Goal: Information Seeking & Learning: Learn about a topic

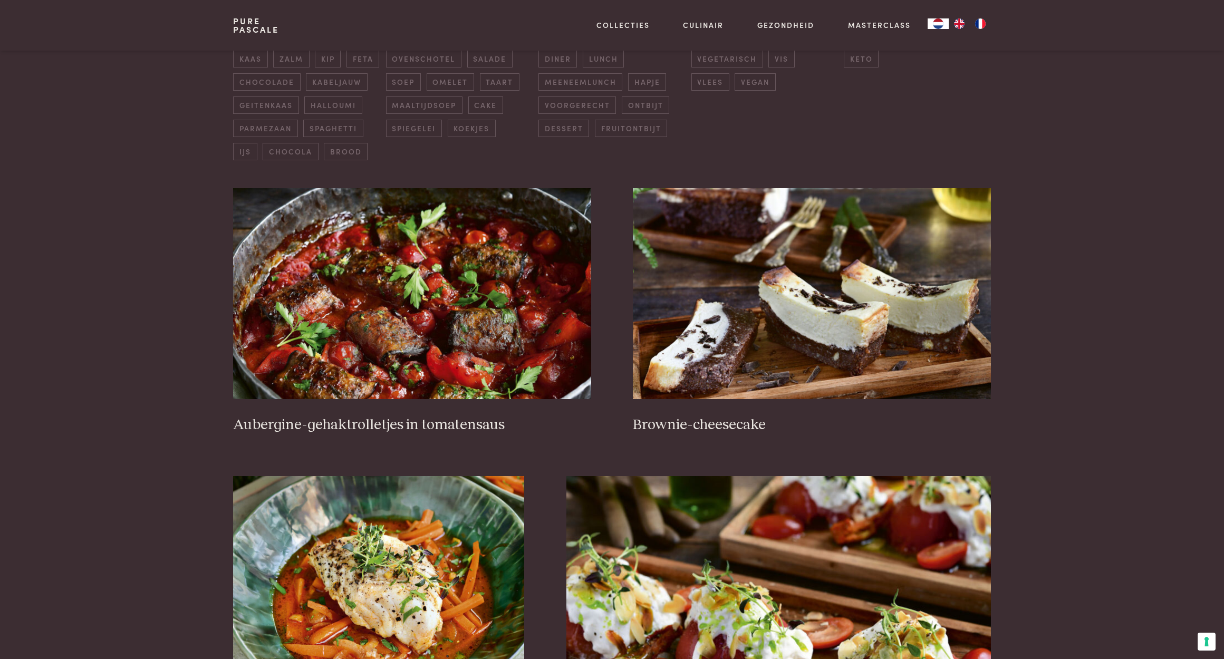
scroll to position [304, 0]
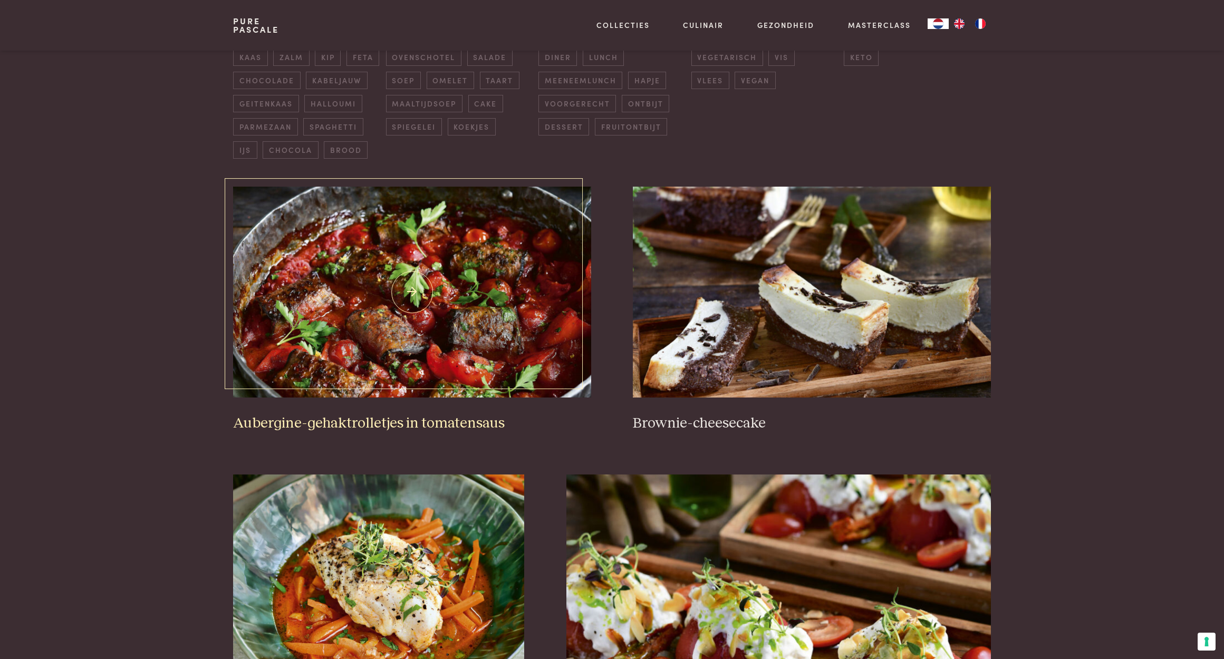
click at [469, 324] on img at bounding box center [411, 292] width 357 height 211
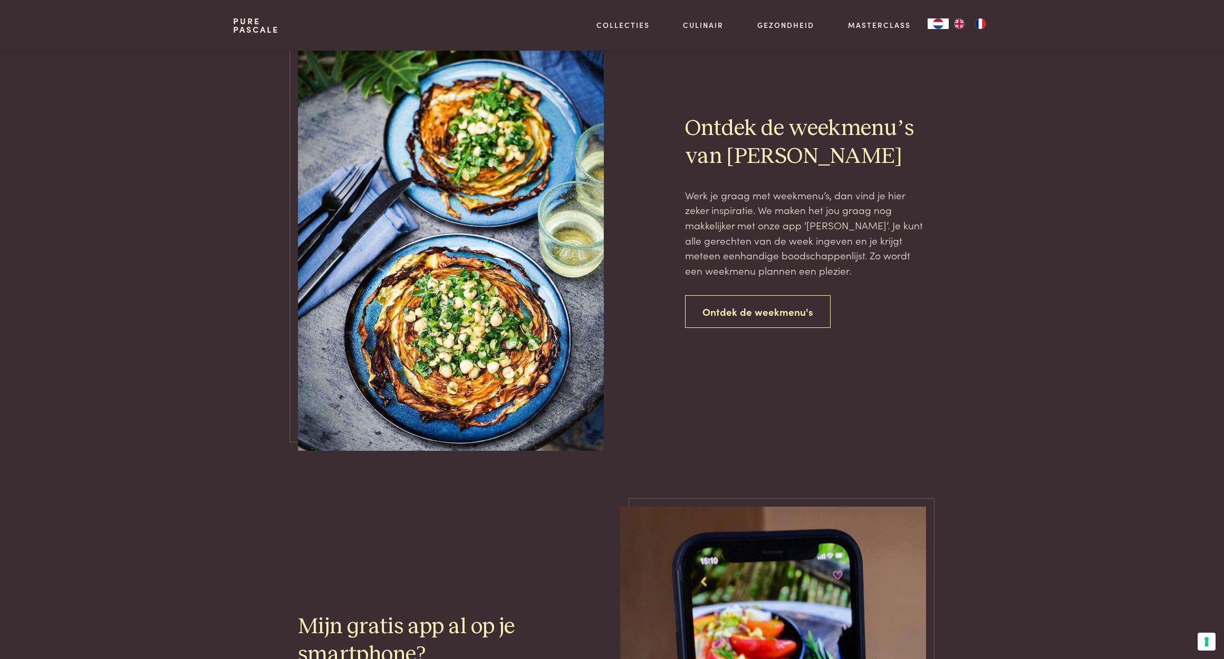
scroll to position [2325, 0]
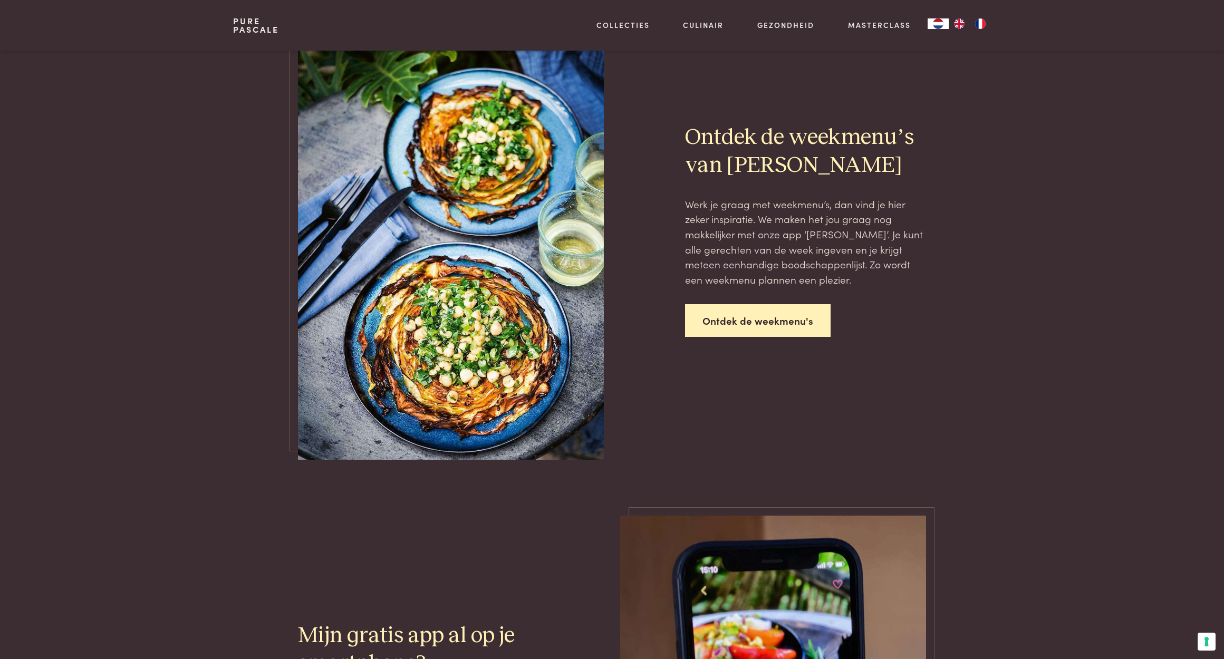
click at [758, 317] on link "Ontdek de weekmenu's" at bounding box center [758, 320] width 146 height 33
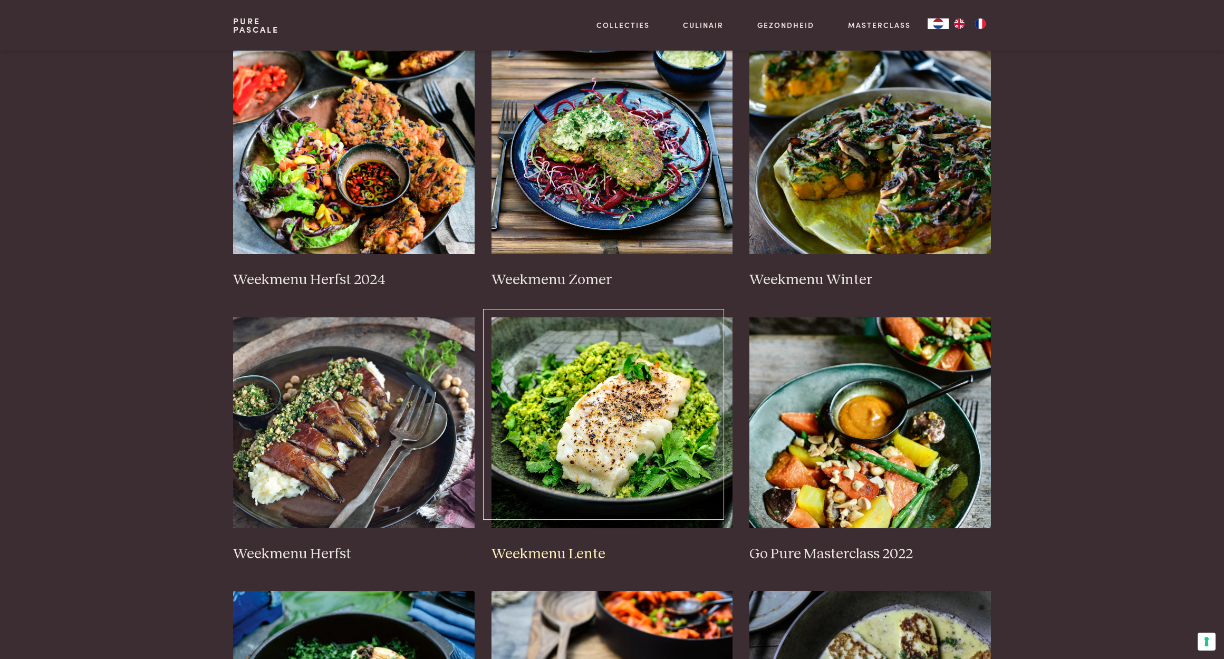
scroll to position [234, 0]
click at [373, 202] on img at bounding box center [353, 148] width 241 height 211
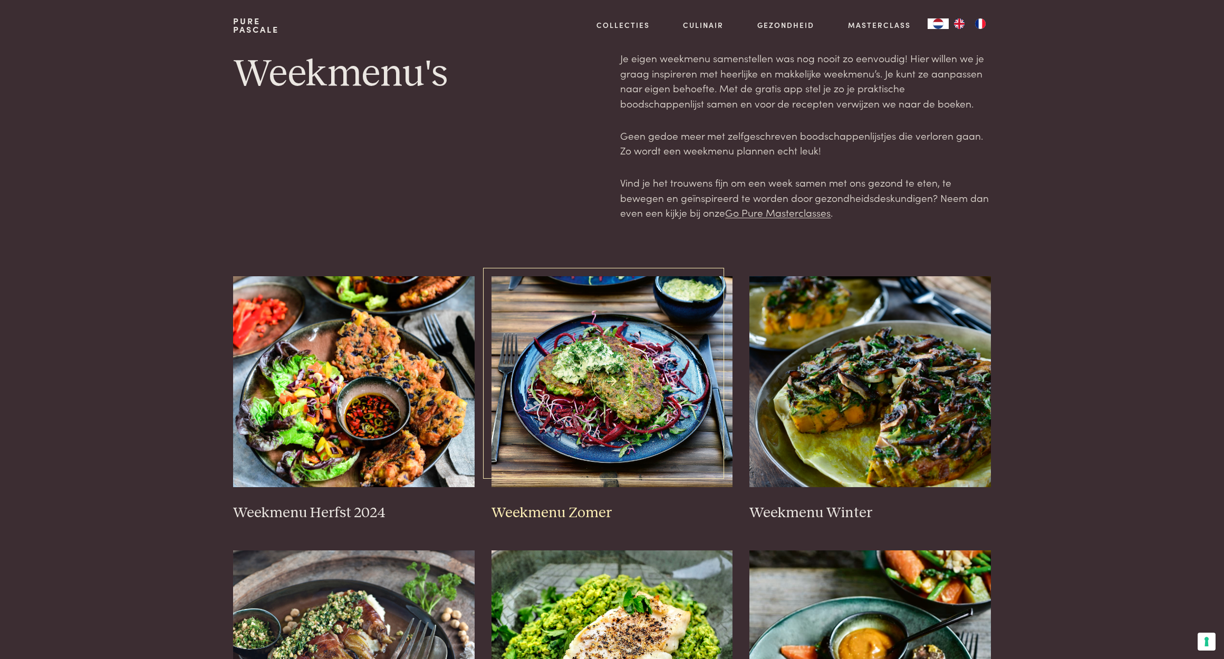
scroll to position [0, 0]
click at [627, 365] on img at bounding box center [611, 381] width 241 height 211
click at [924, 395] on img at bounding box center [869, 381] width 241 height 211
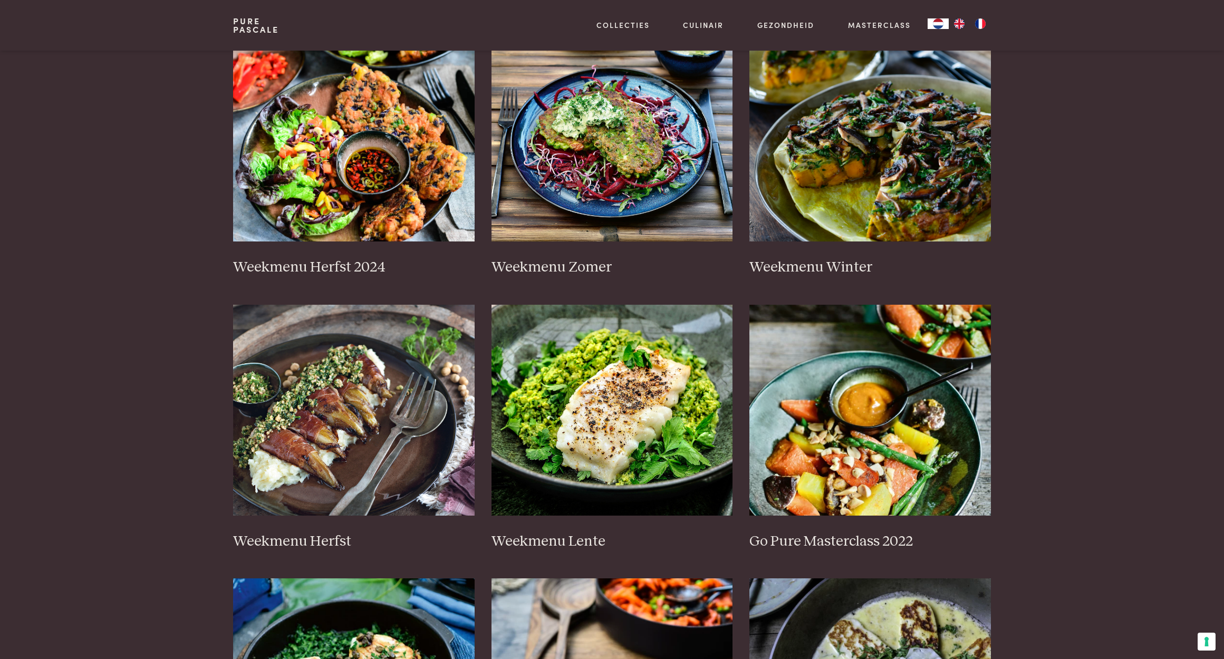
scroll to position [257, 0]
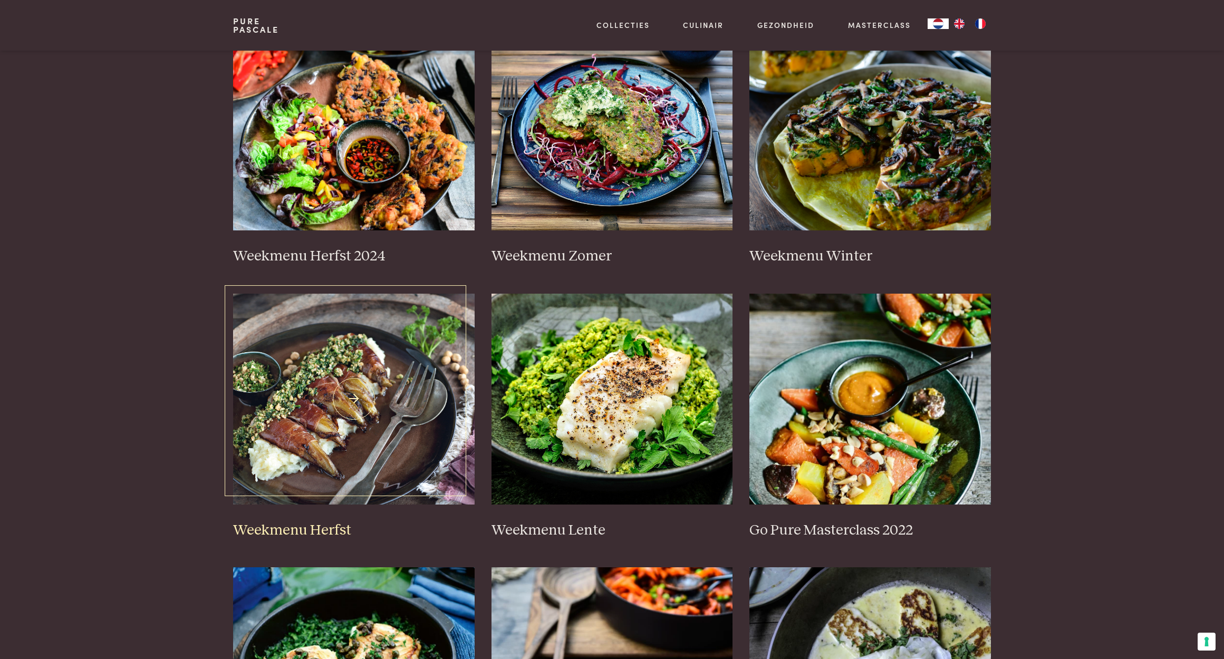
click at [382, 417] on img at bounding box center [353, 399] width 241 height 211
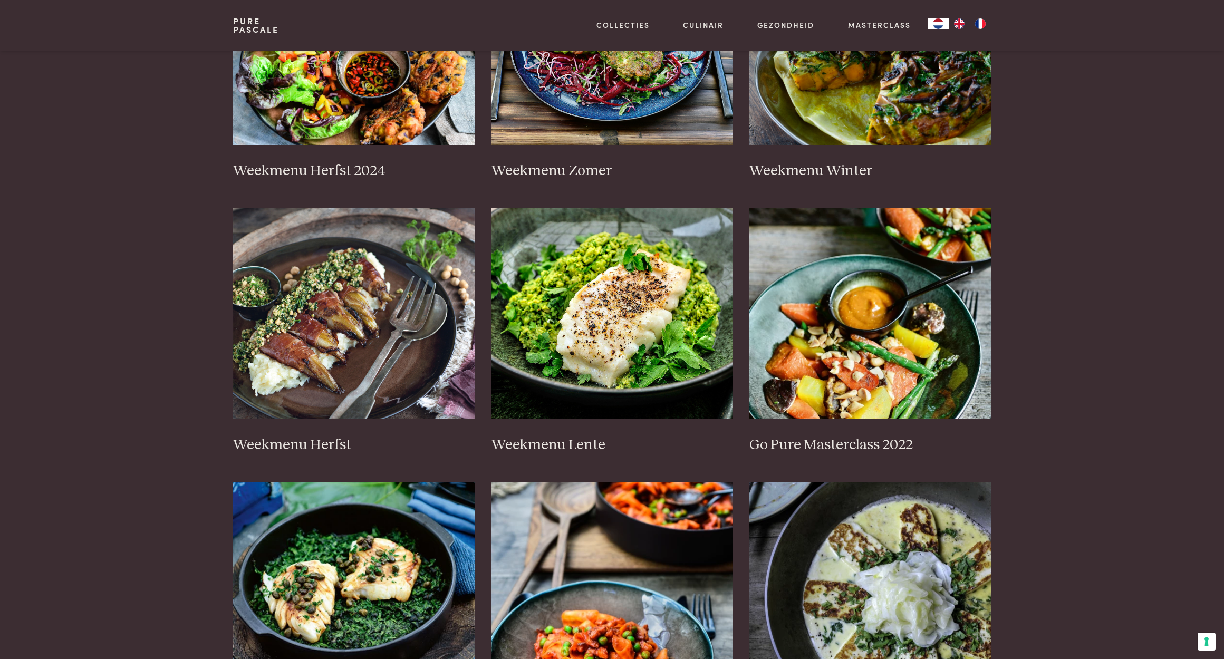
scroll to position [336, 0]
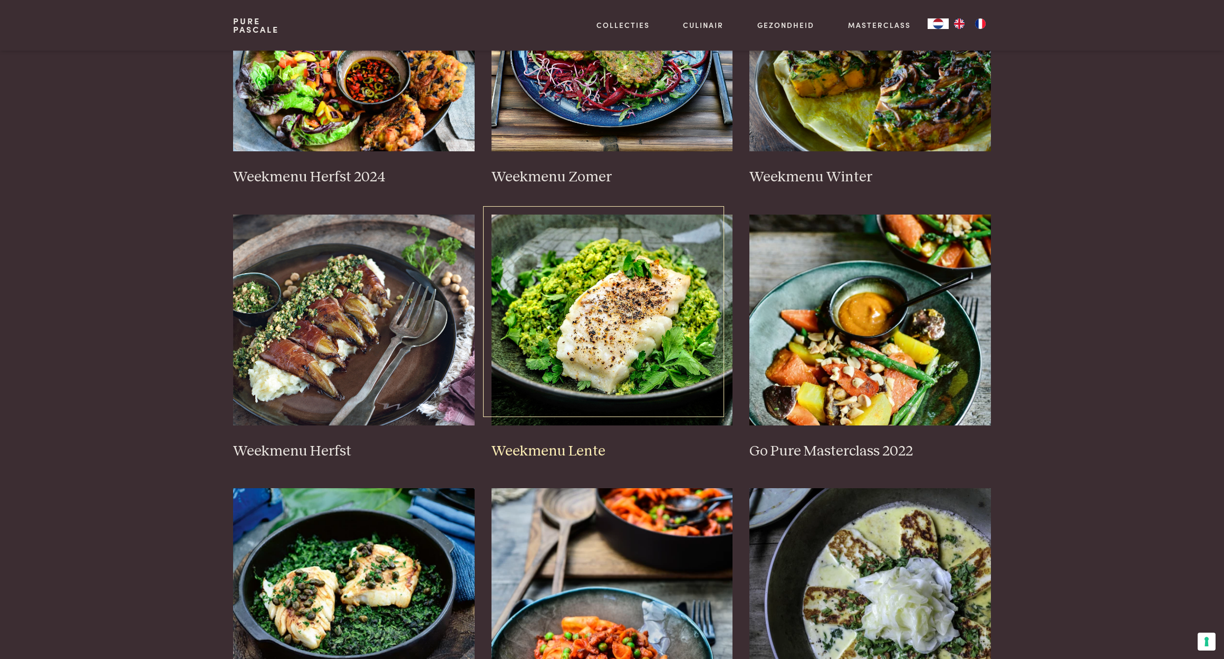
click at [591, 362] on img at bounding box center [611, 320] width 241 height 211
click at [874, 329] on img at bounding box center [869, 320] width 241 height 211
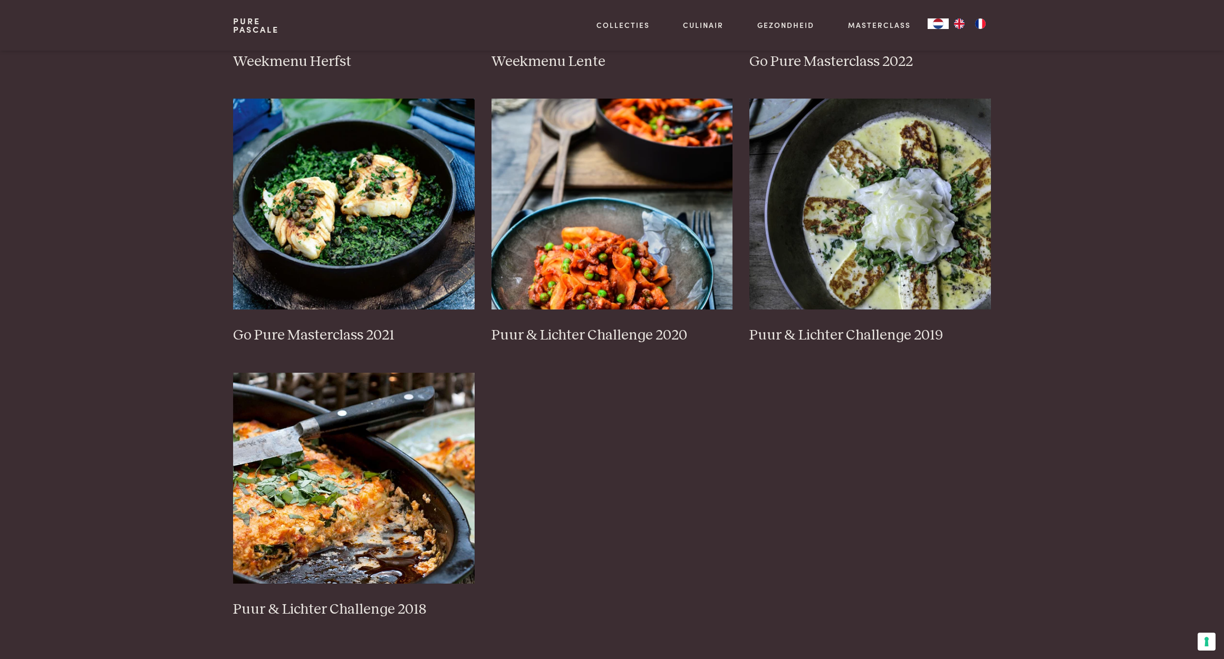
scroll to position [738, 0]
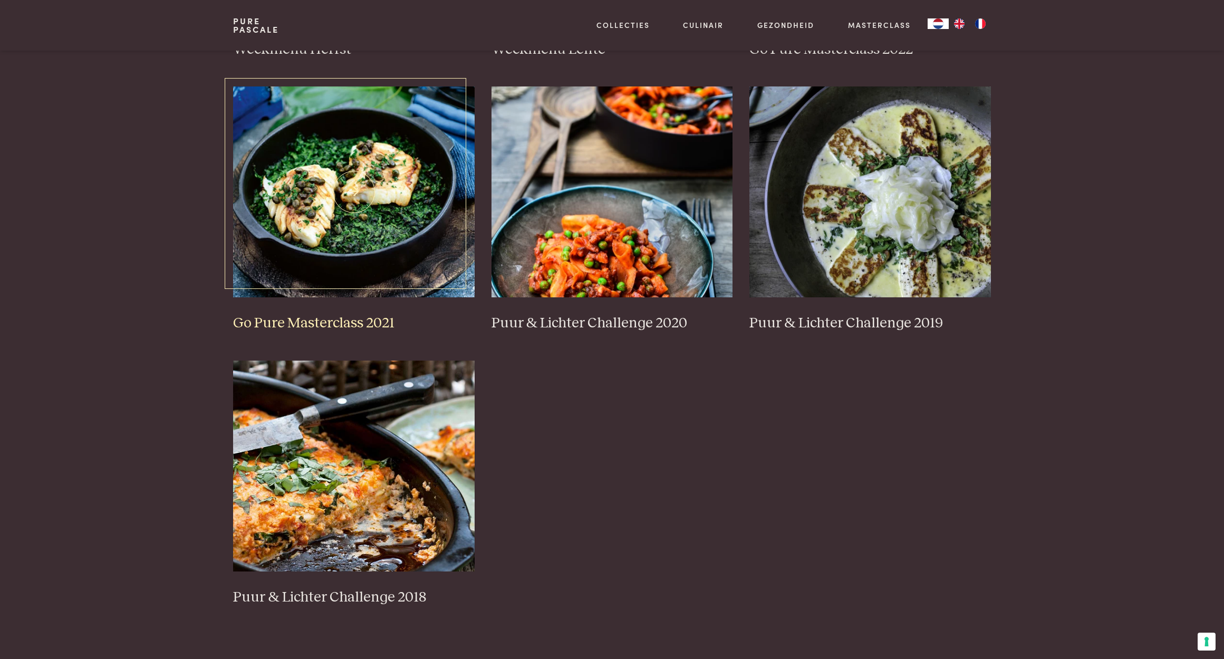
click at [356, 210] on img at bounding box center [353, 191] width 241 height 211
click at [613, 233] on img at bounding box center [611, 191] width 241 height 211
click at [398, 448] on img at bounding box center [353, 466] width 241 height 211
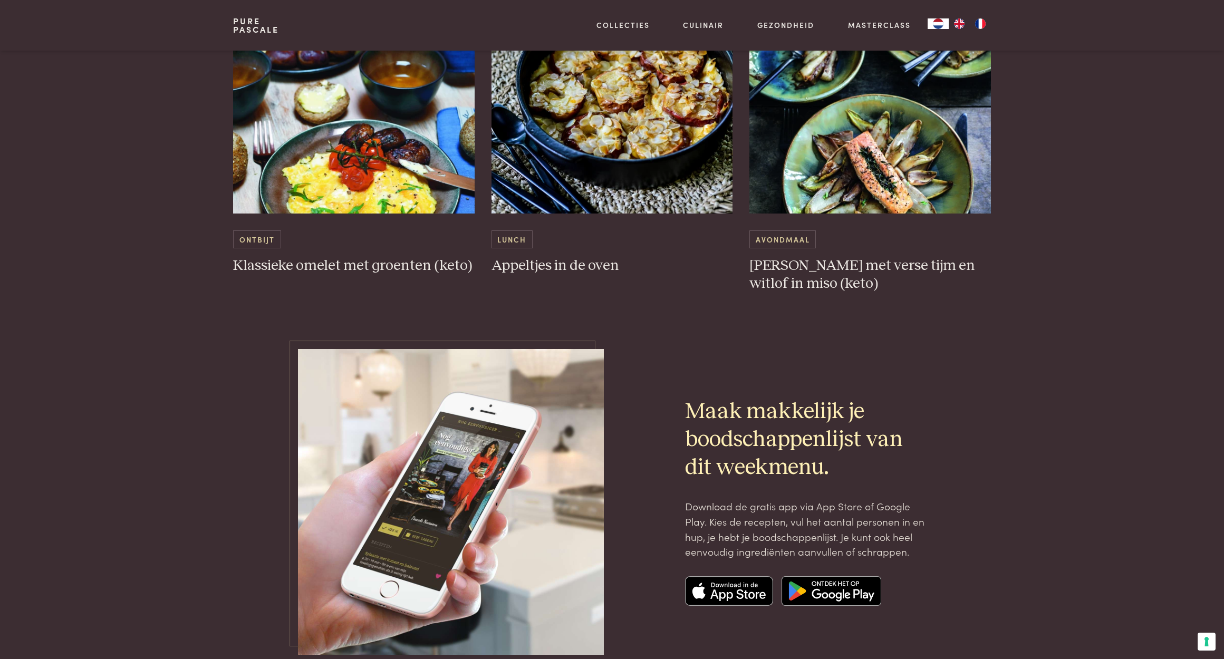
scroll to position [3201, 0]
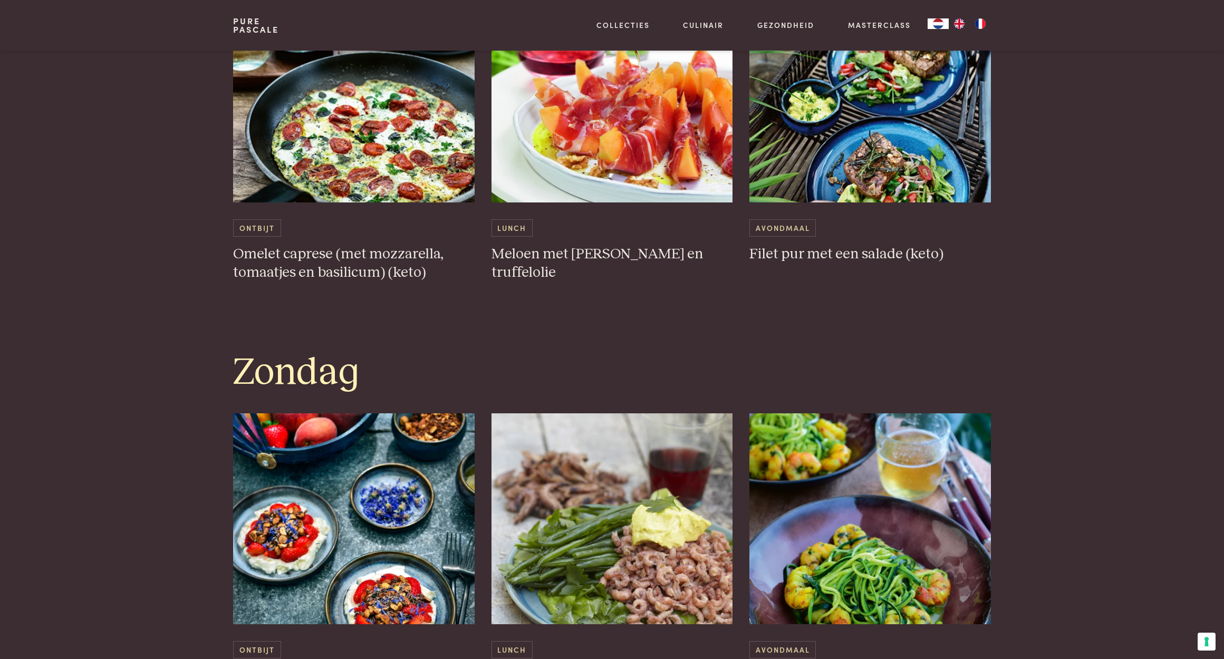
scroll to position [2791, 0]
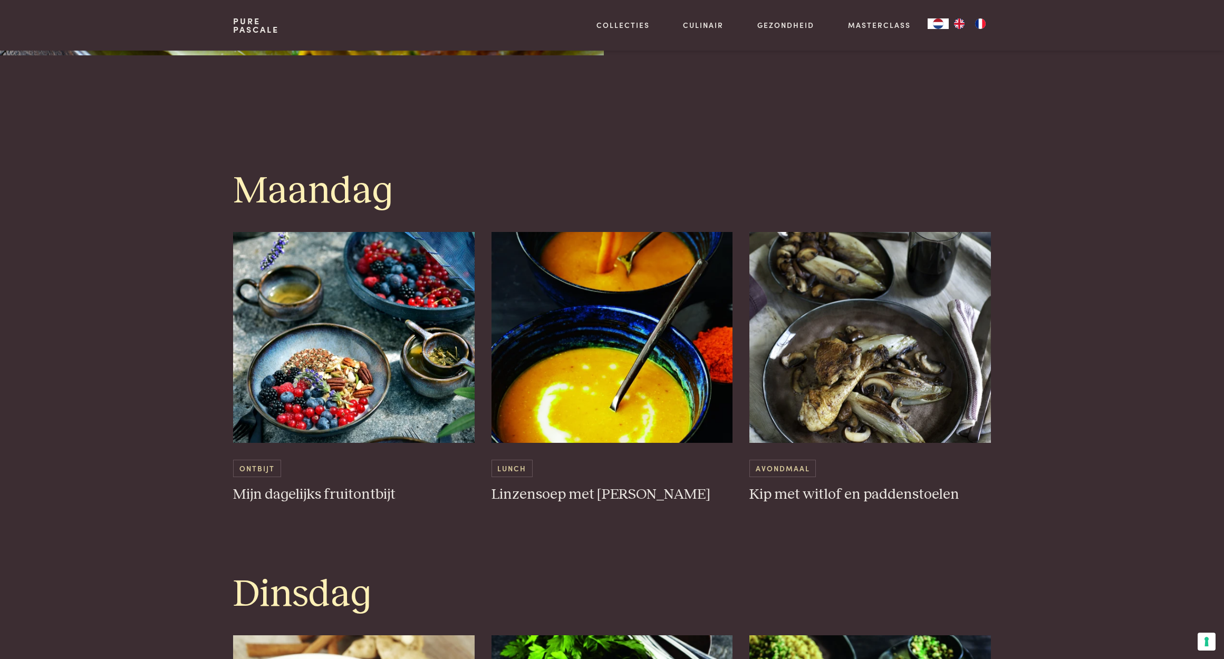
scroll to position [448, 0]
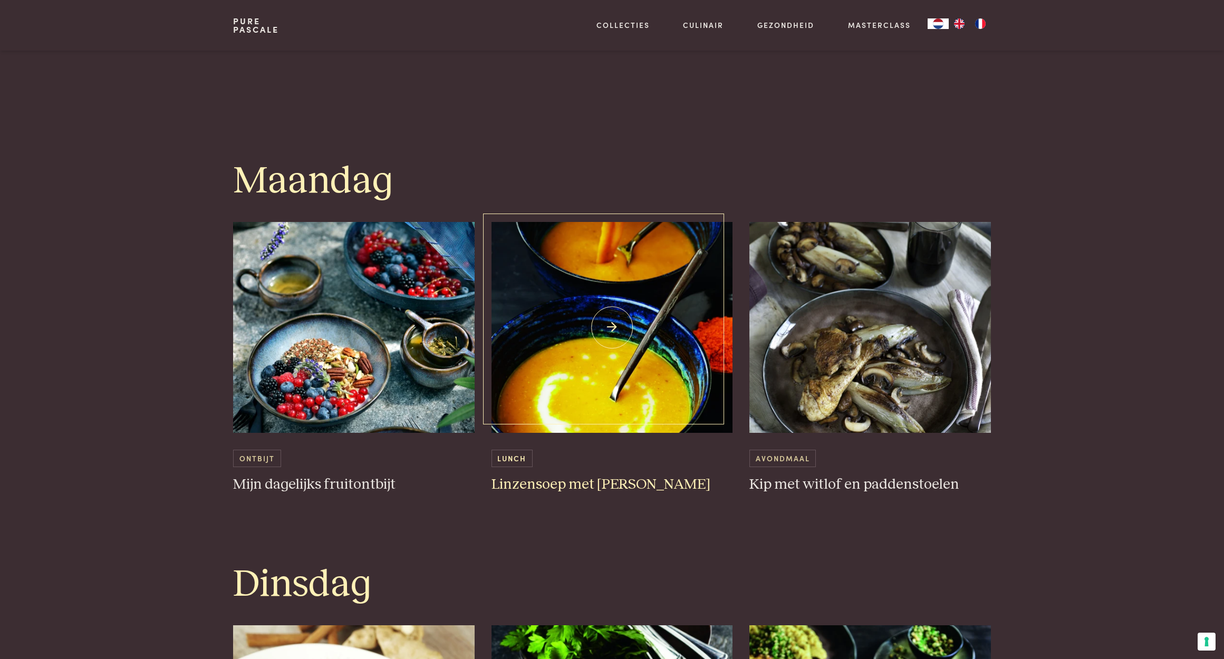
click at [591, 381] on img at bounding box center [611, 327] width 241 height 211
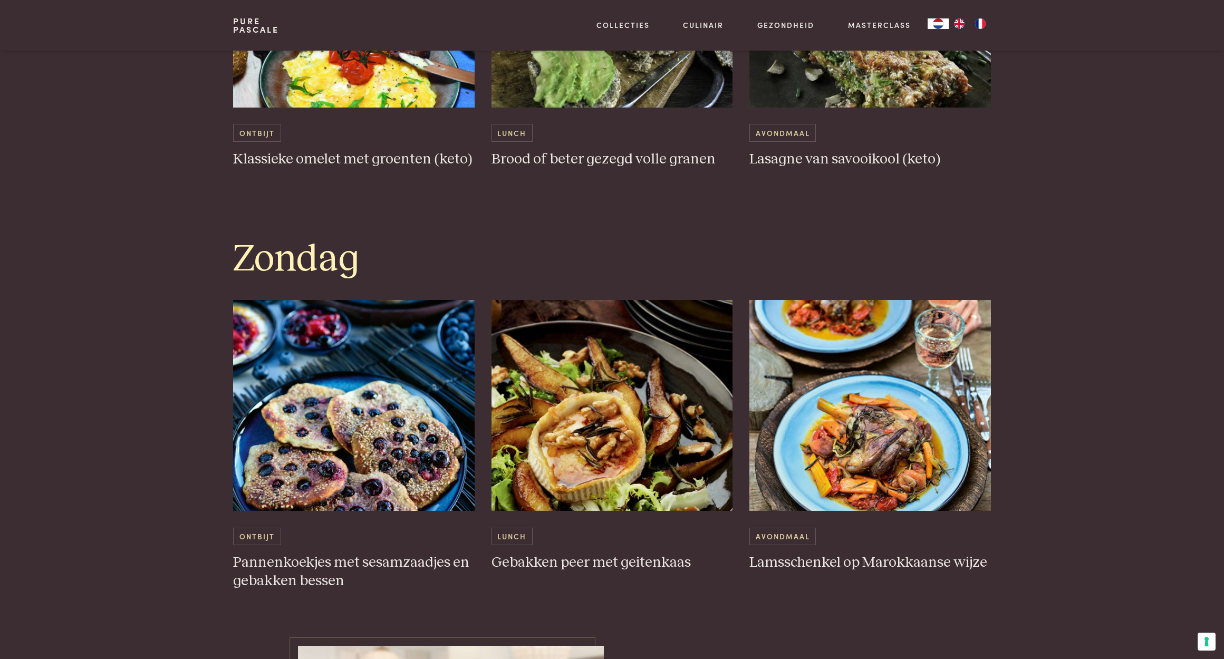
scroll to position [2883, 0]
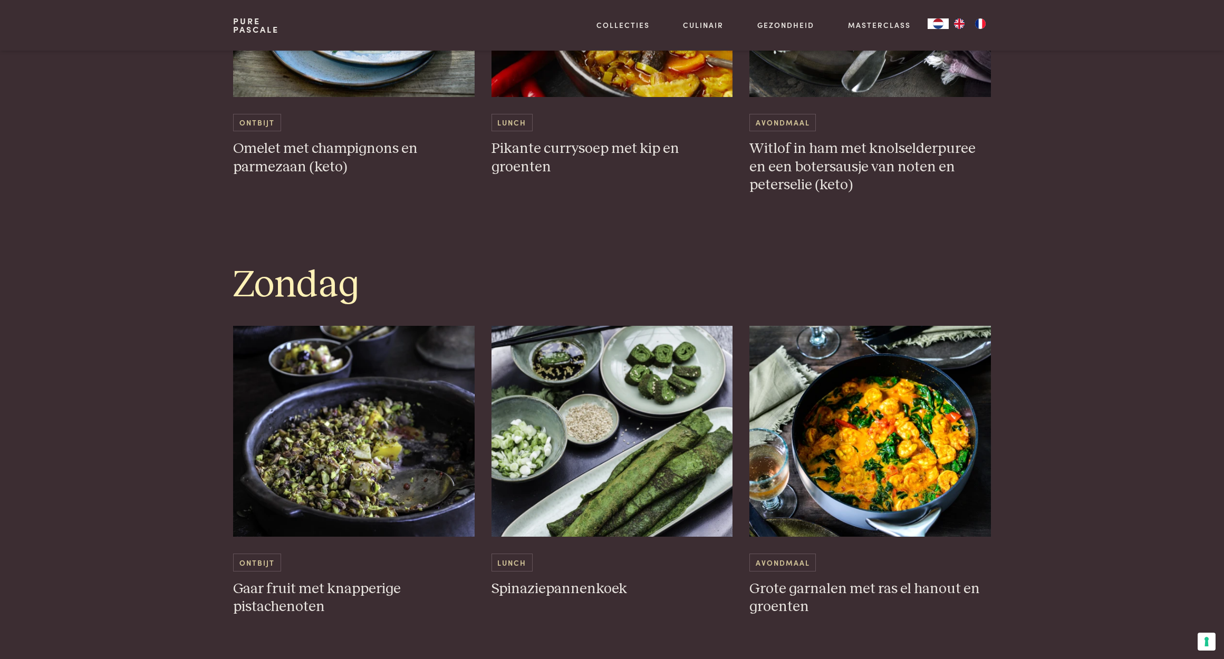
scroll to position [2875, 0]
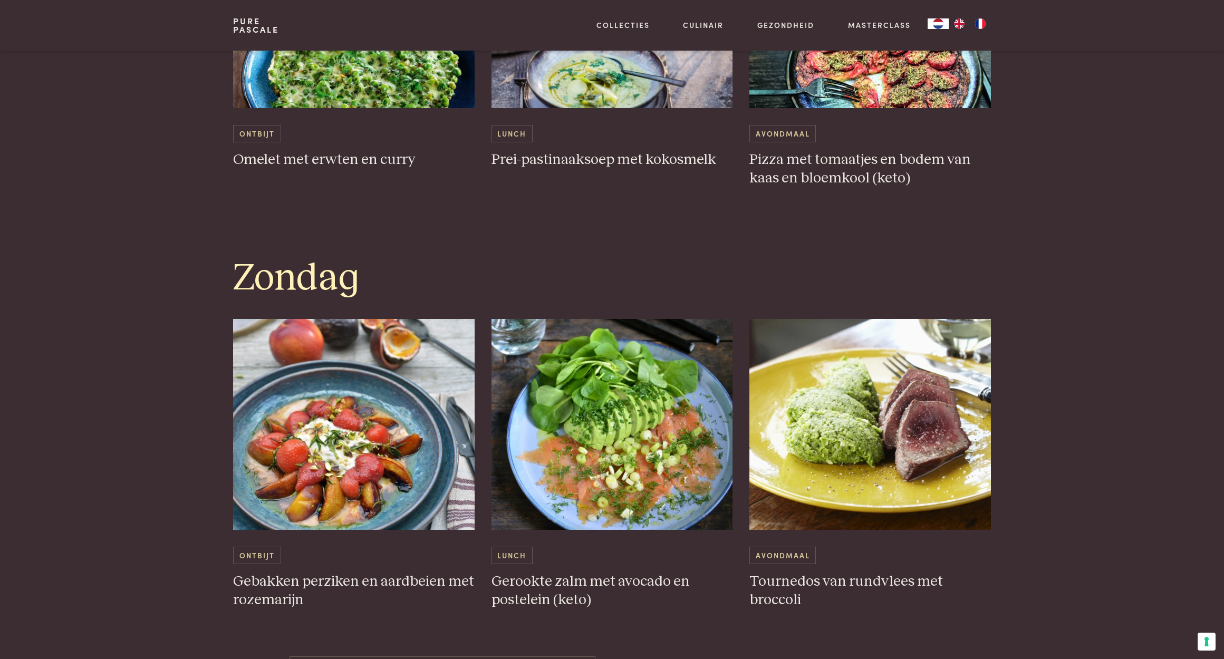
scroll to position [2864, 0]
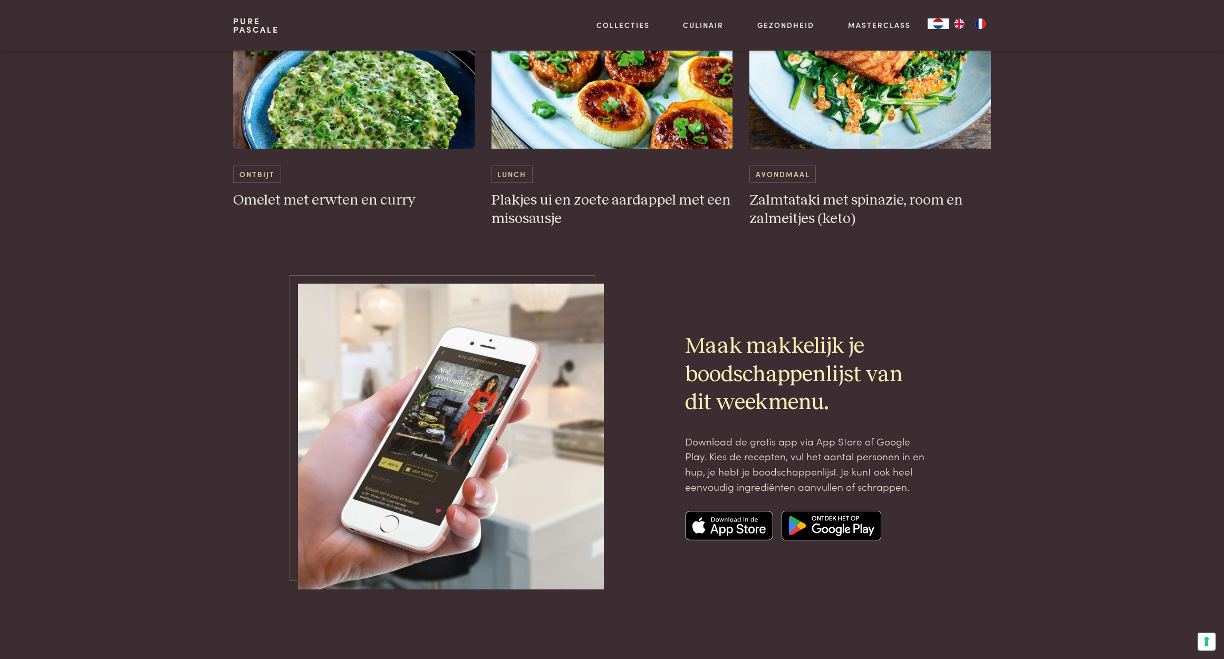
scroll to position [3292, 0]
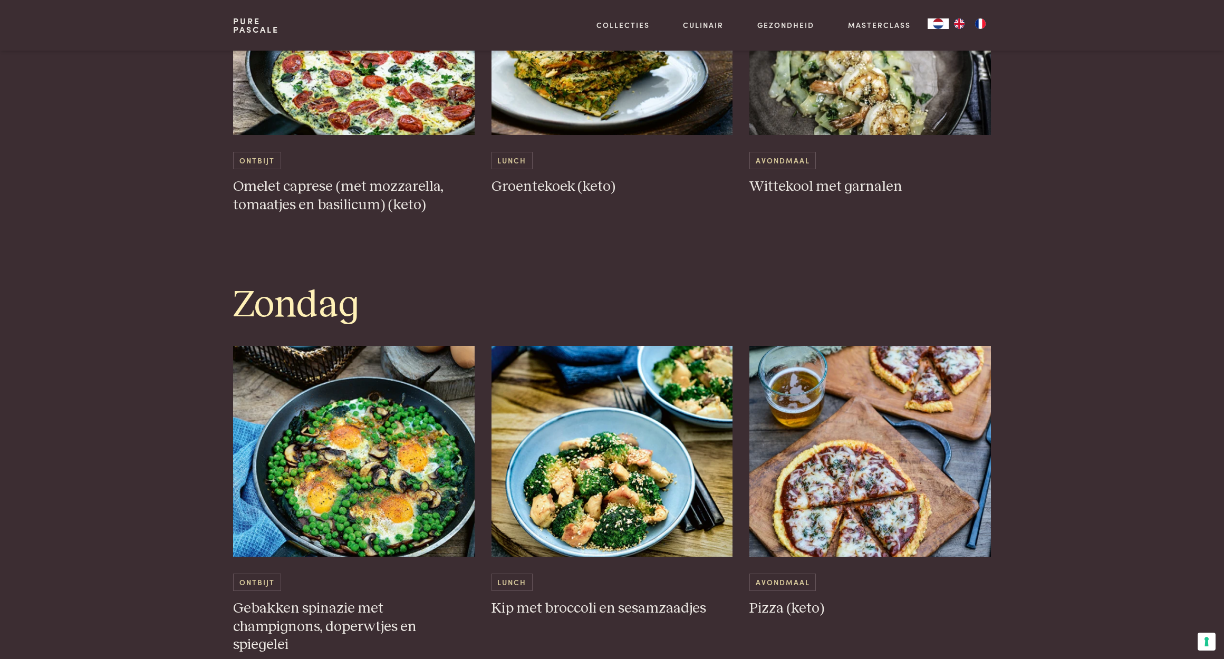
scroll to position [2873, 0]
click at [838, 468] on img at bounding box center [869, 450] width 241 height 211
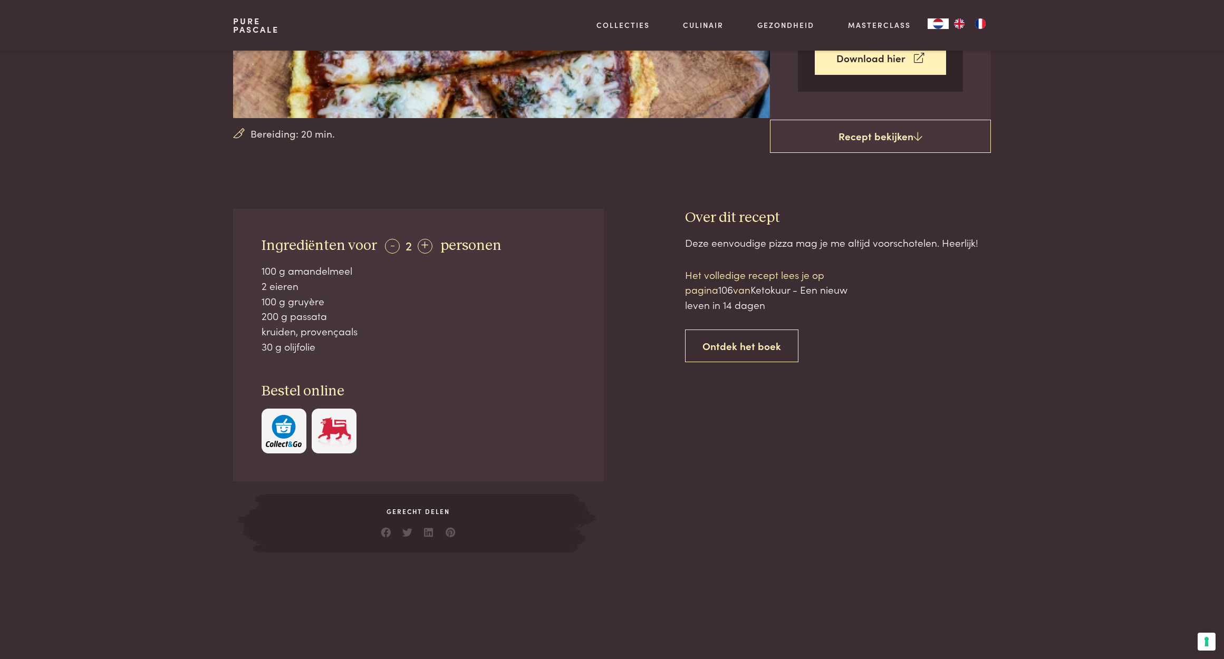
scroll to position [272, 0]
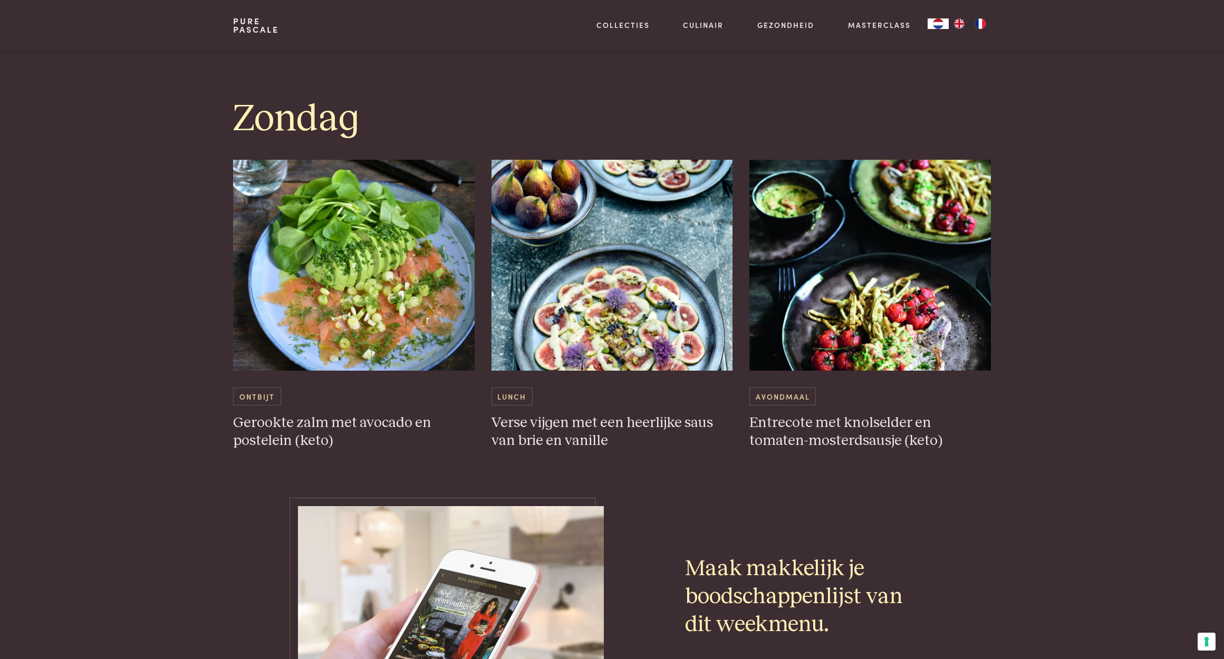
scroll to position [3030, 0]
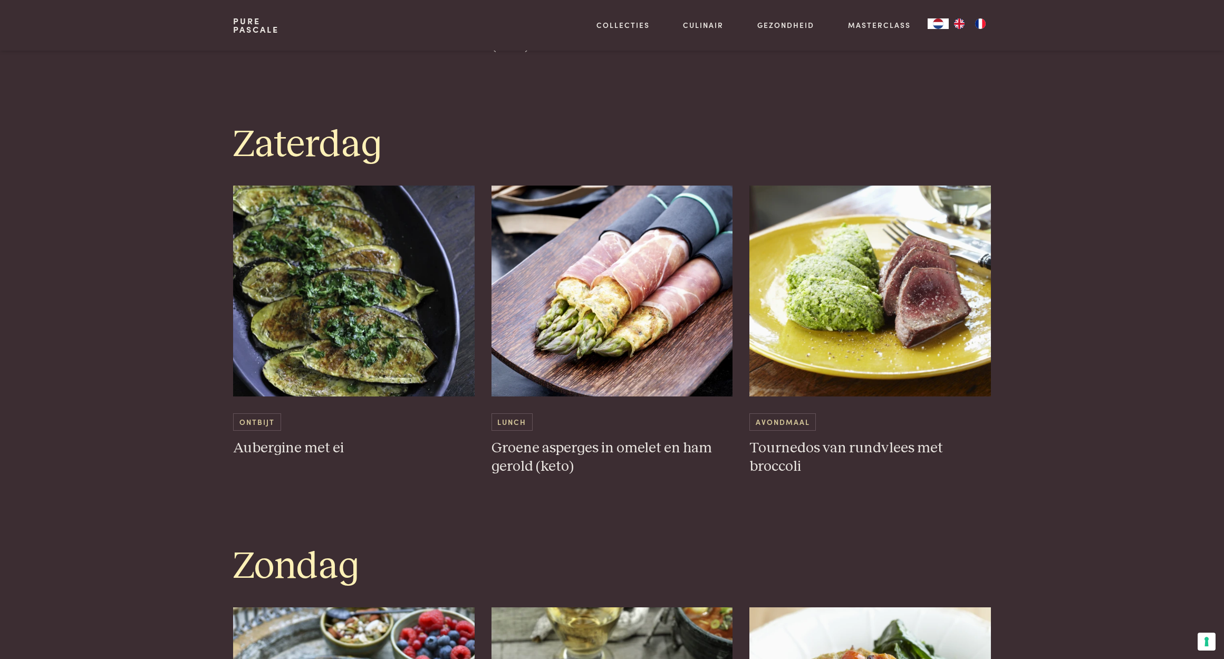
scroll to position [2959, 0]
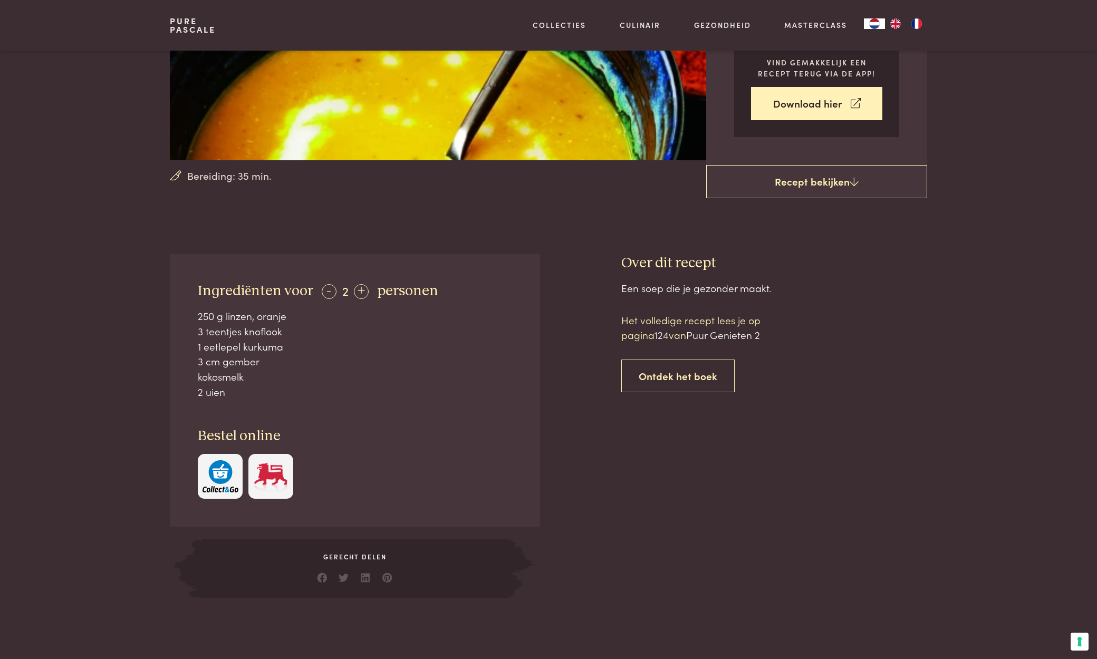
scroll to position [230, 0]
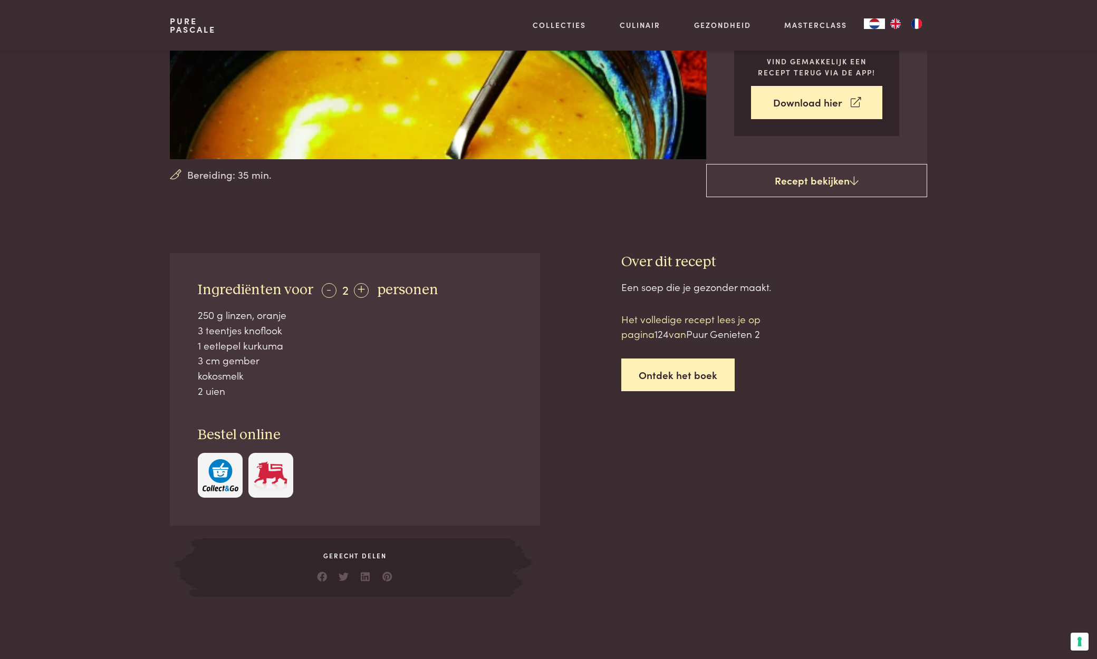
click at [668, 365] on link "Ontdek het boek" at bounding box center [677, 375] width 113 height 33
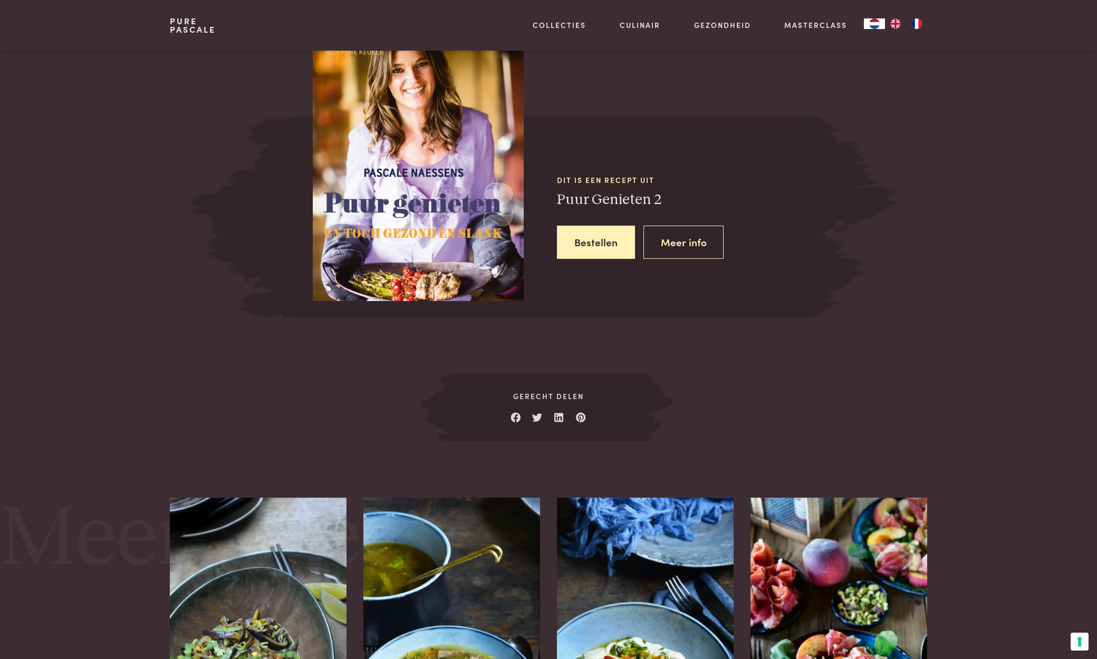
scroll to position [929, 0]
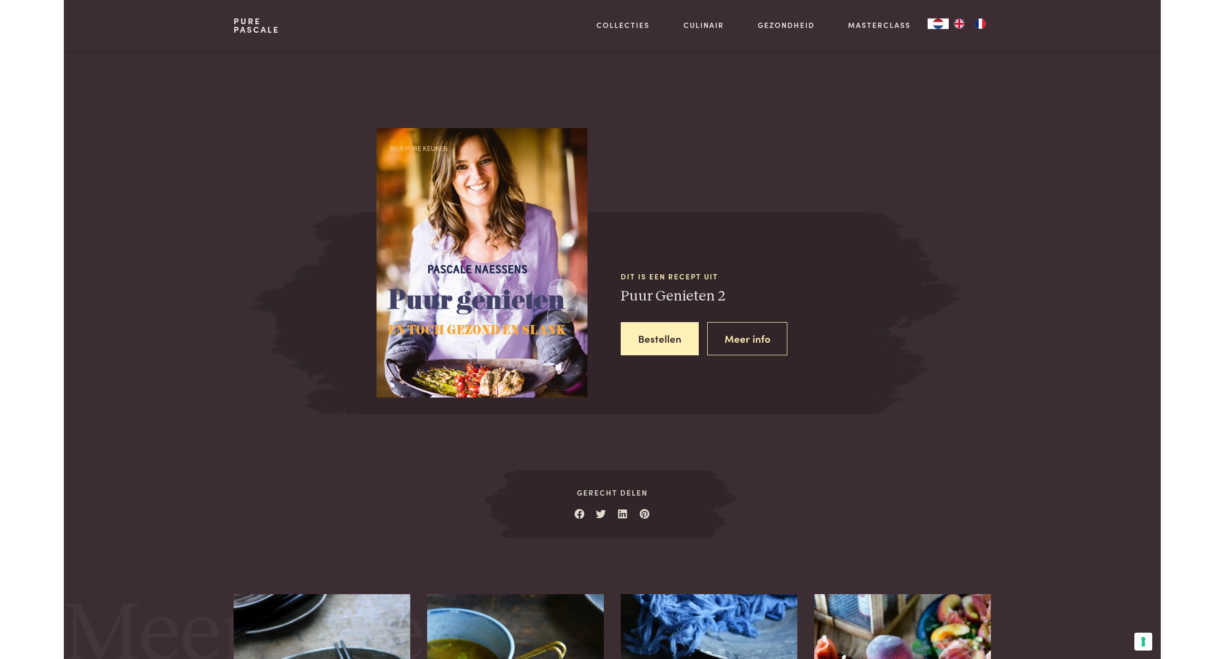
scroll to position [797, 0]
